Goal: Transaction & Acquisition: Purchase product/service

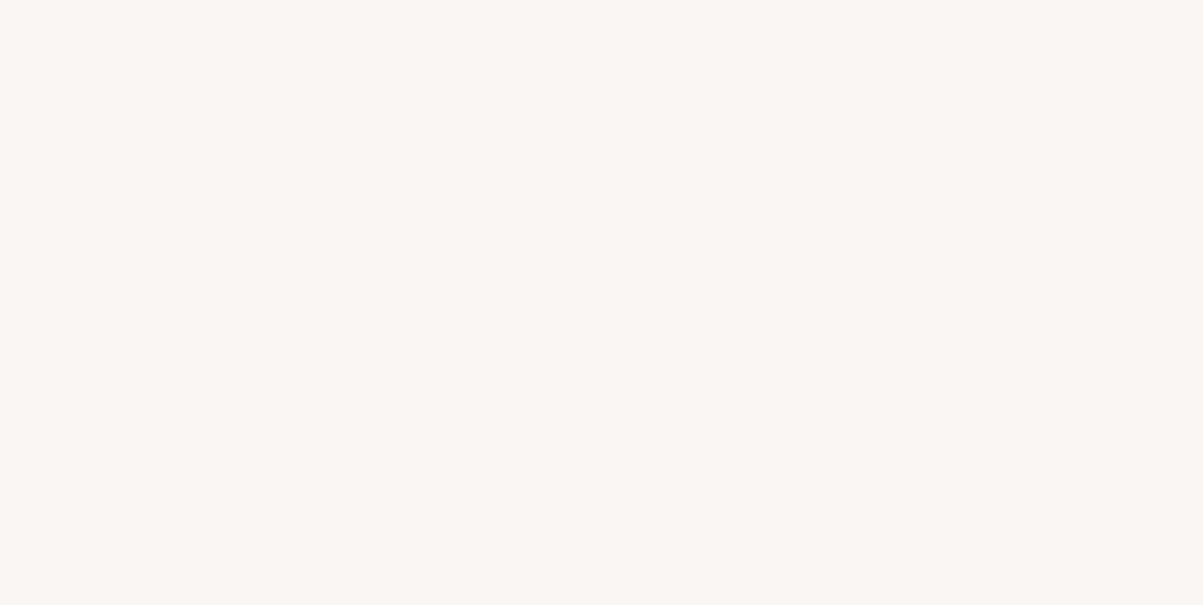
select select "FR"
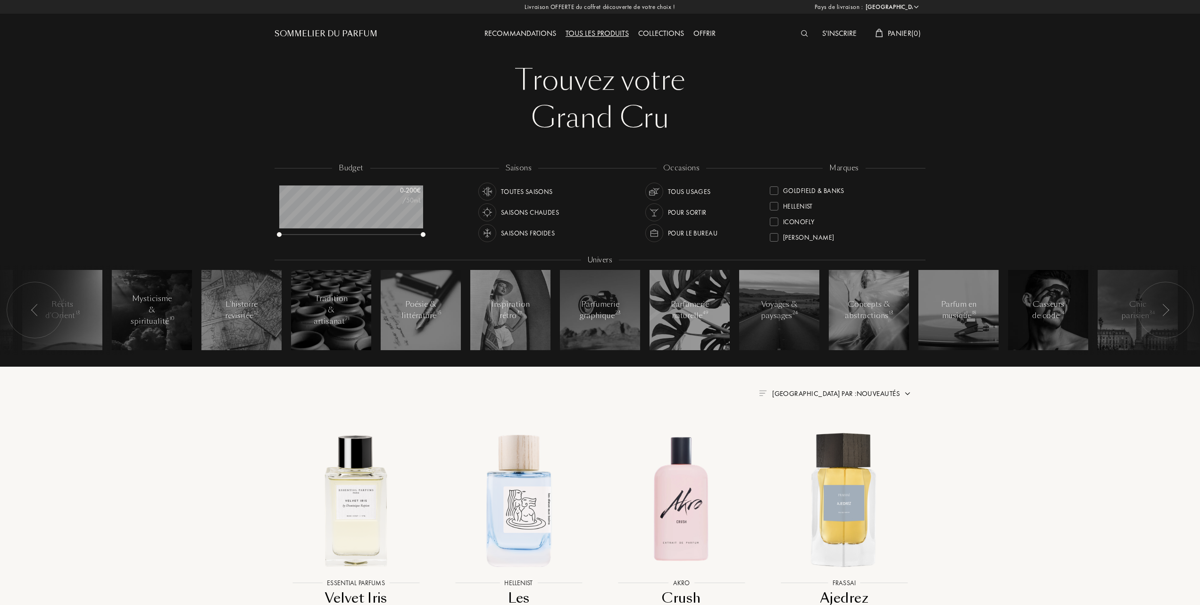
scroll to position [189, 0]
click at [774, 185] on div at bounding box center [774, 186] width 8 height 8
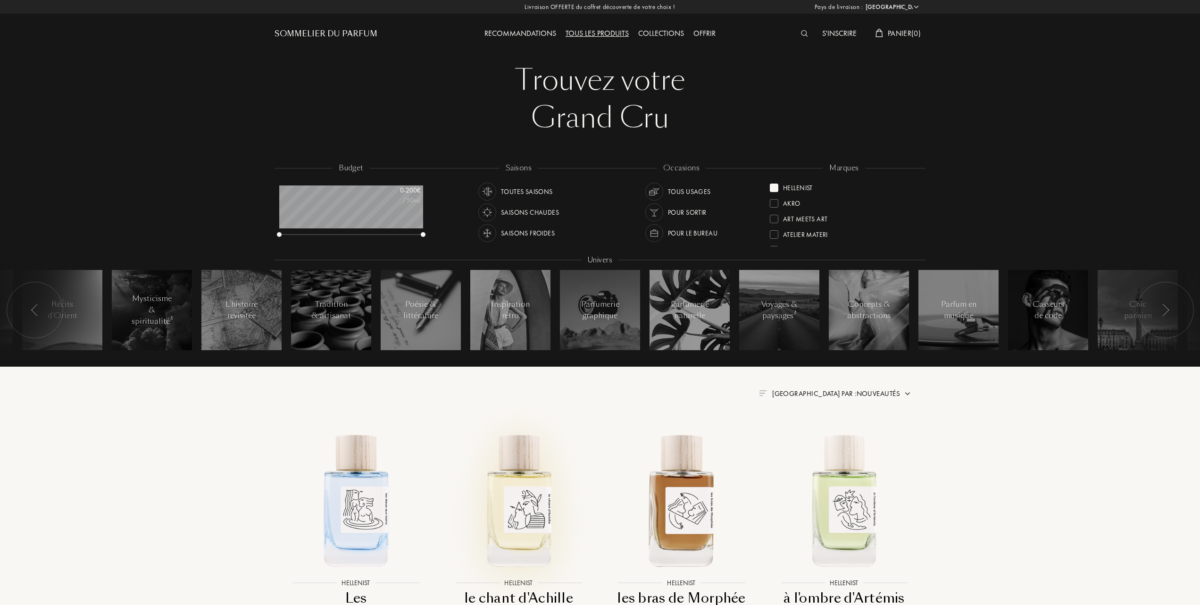
click at [529, 498] on img at bounding box center [518, 499] width 147 height 147
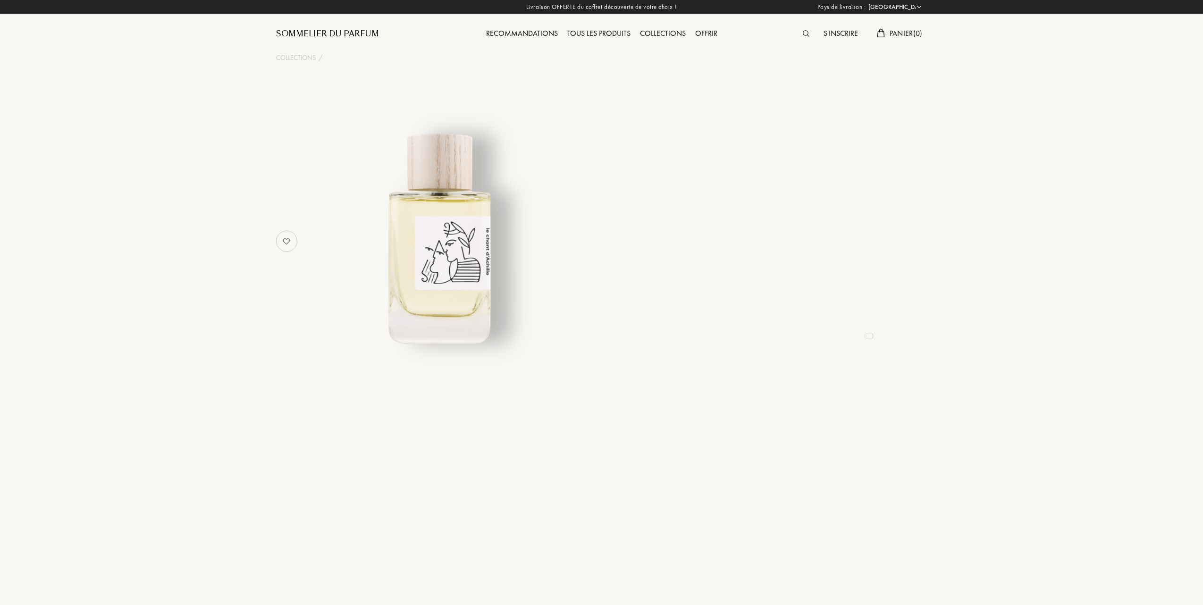
select select "FR"
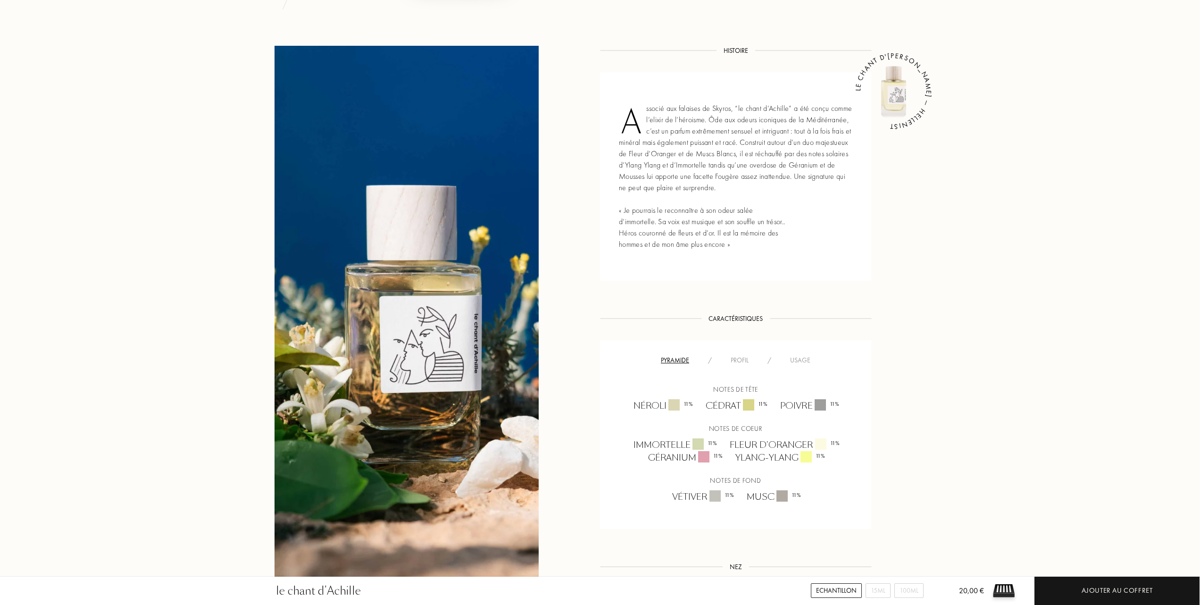
scroll to position [377, 0]
